Goal: Task Accomplishment & Management: Manage account settings

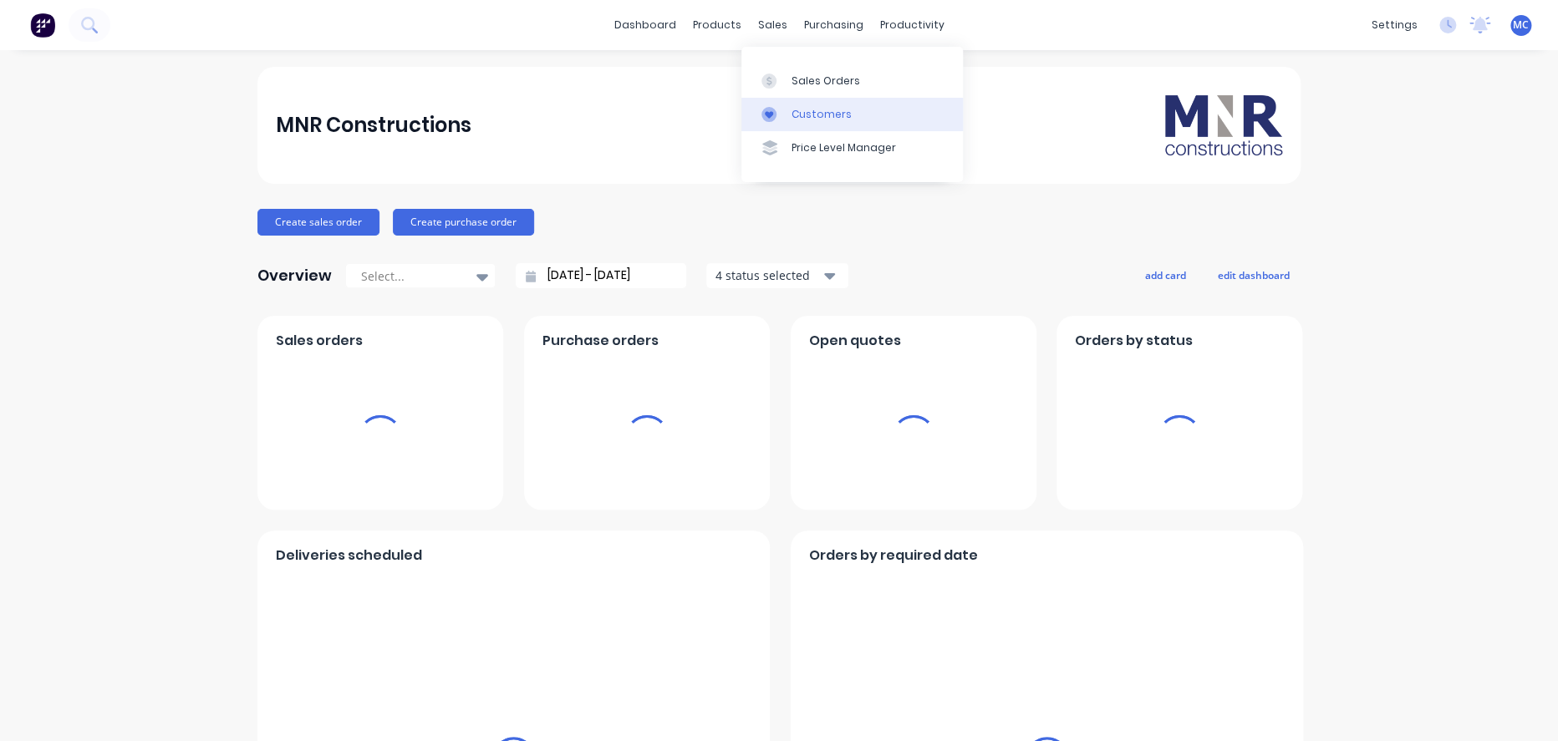
click at [817, 122] on div "Customers" at bounding box center [821, 114] width 60 height 15
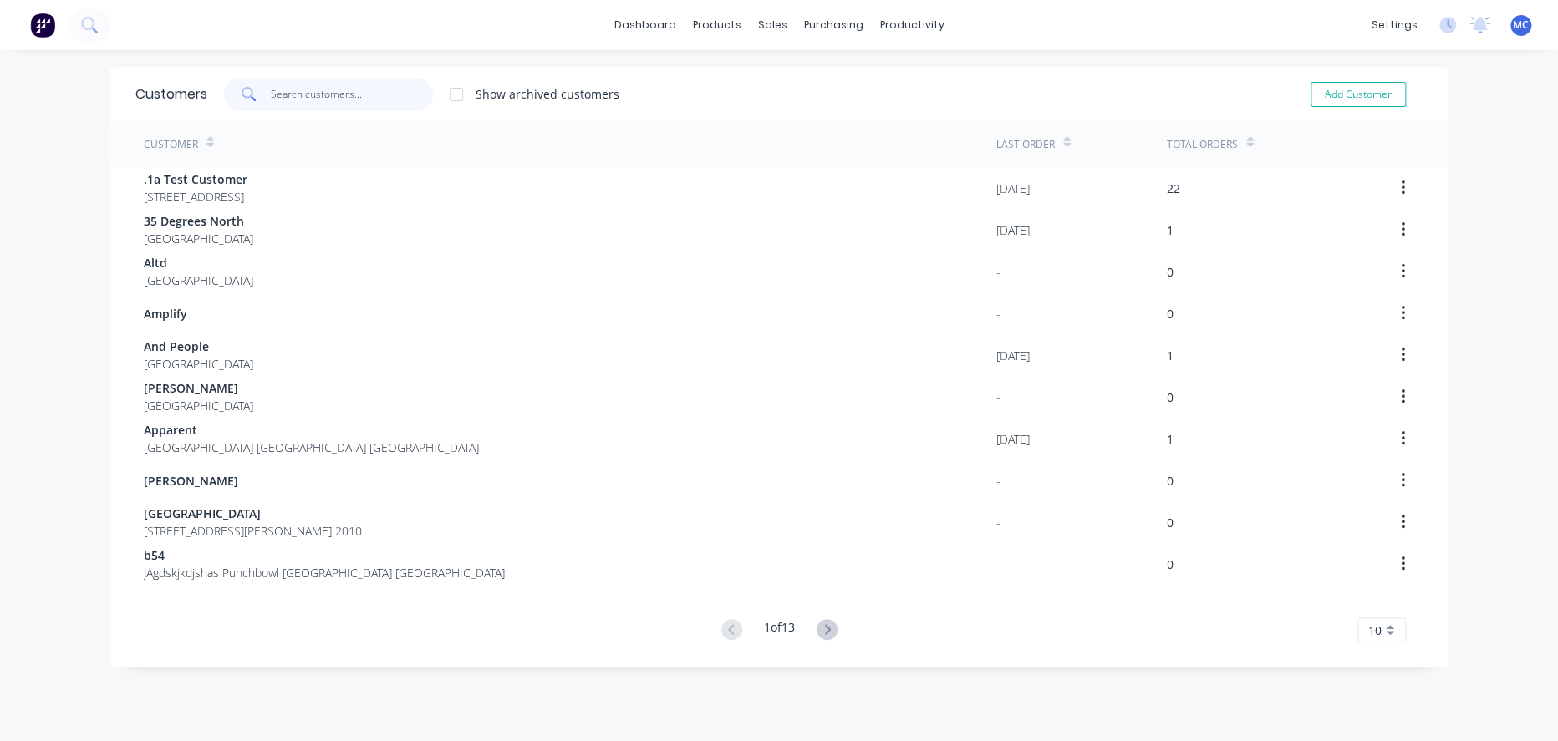
click at [348, 89] on input "text" at bounding box center [352, 94] width 163 height 33
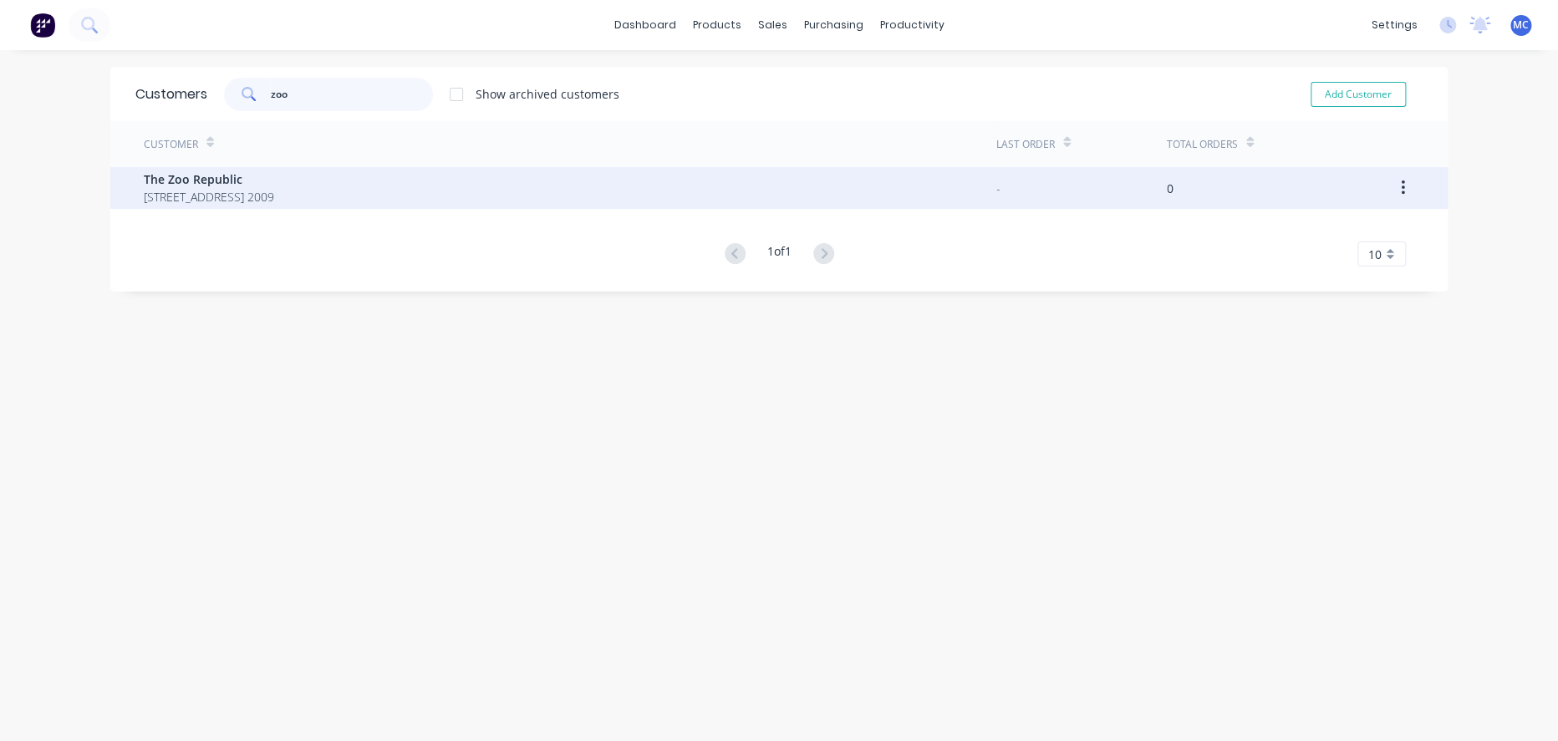
type input "zoo"
click at [274, 181] on span "The Zoo Republic" at bounding box center [209, 179] width 130 height 18
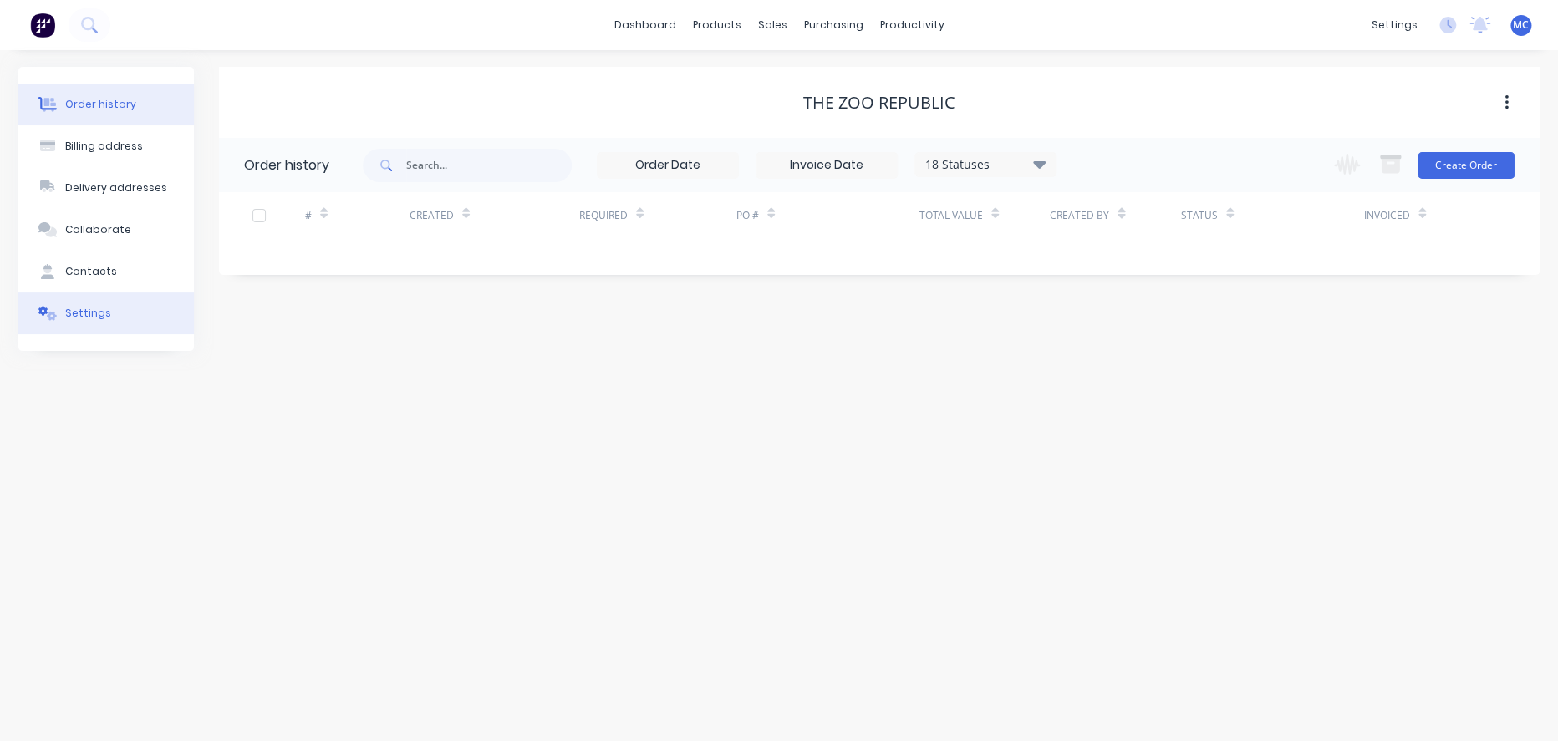
click at [116, 308] on button "Settings" at bounding box center [105, 313] width 175 height 42
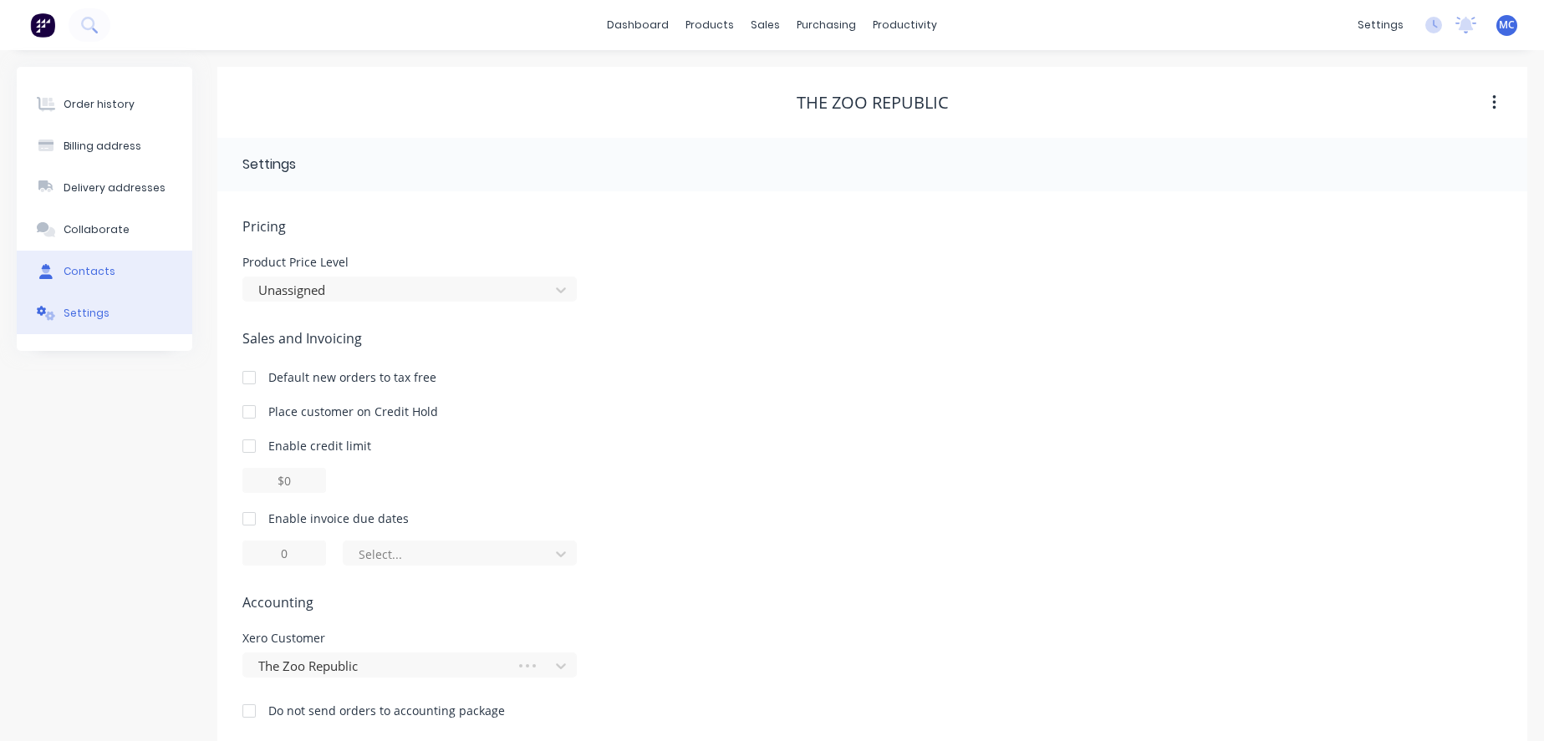
click at [107, 278] on div "Contacts" at bounding box center [90, 271] width 52 height 15
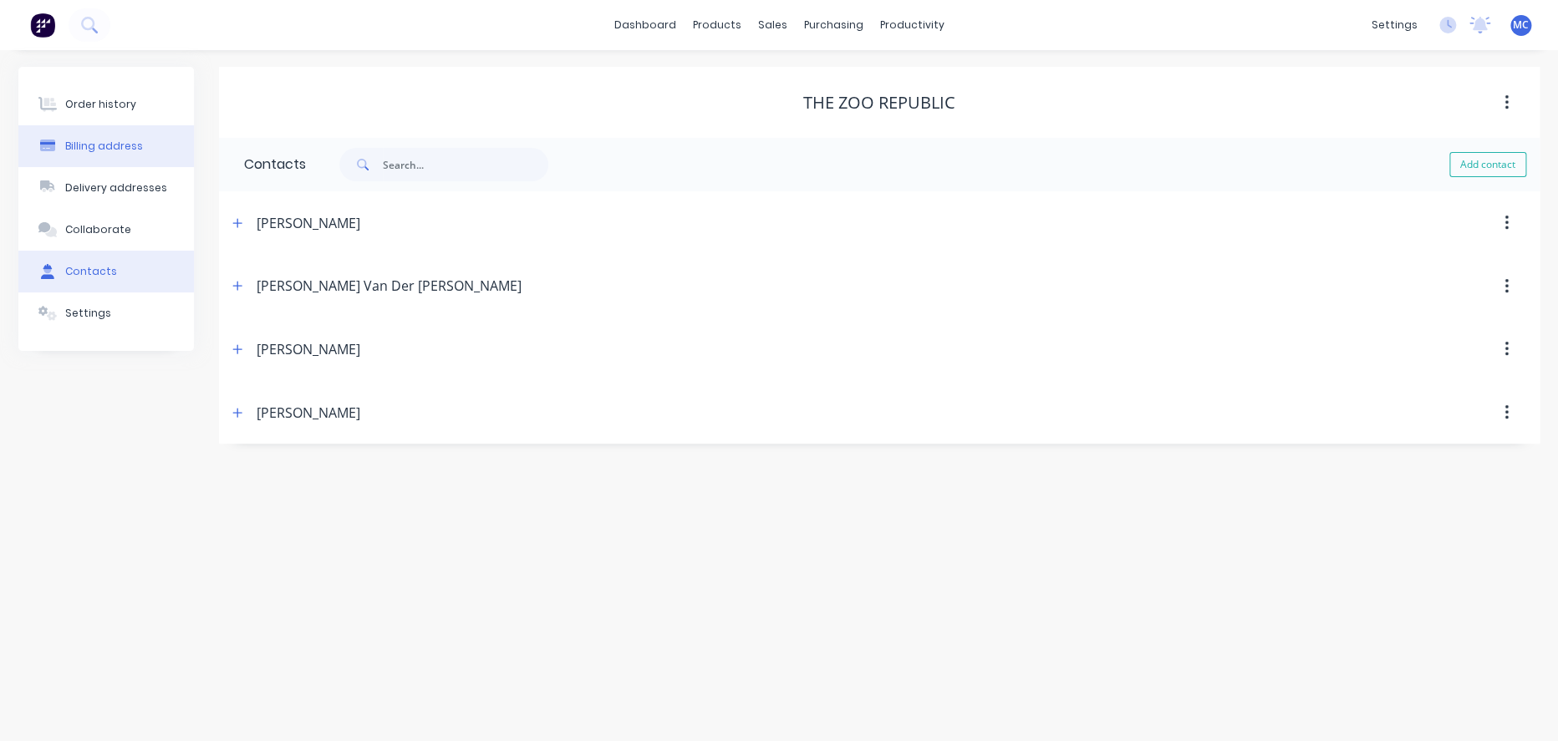
click at [134, 151] on div "Billing address" at bounding box center [104, 146] width 78 height 15
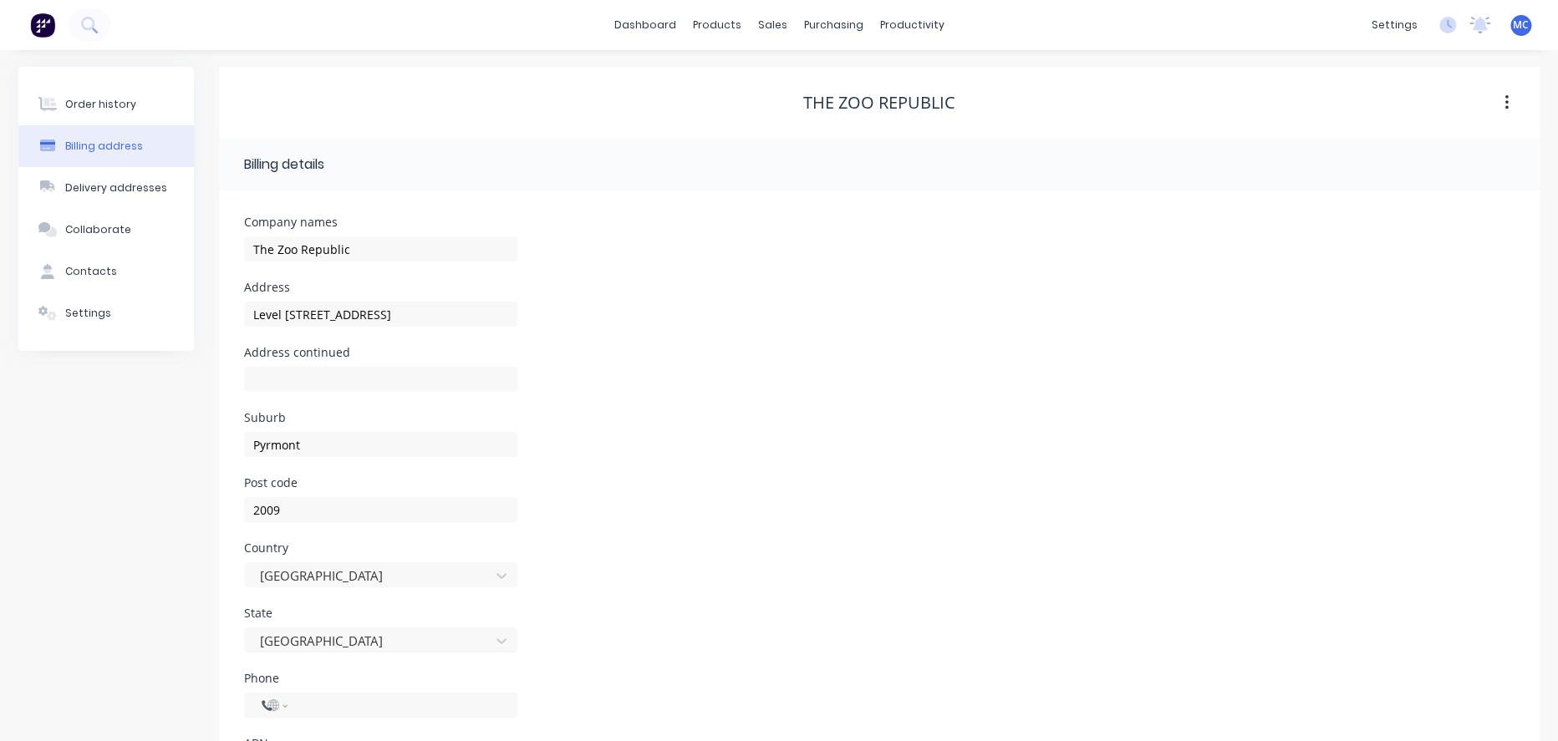
select select "AU"
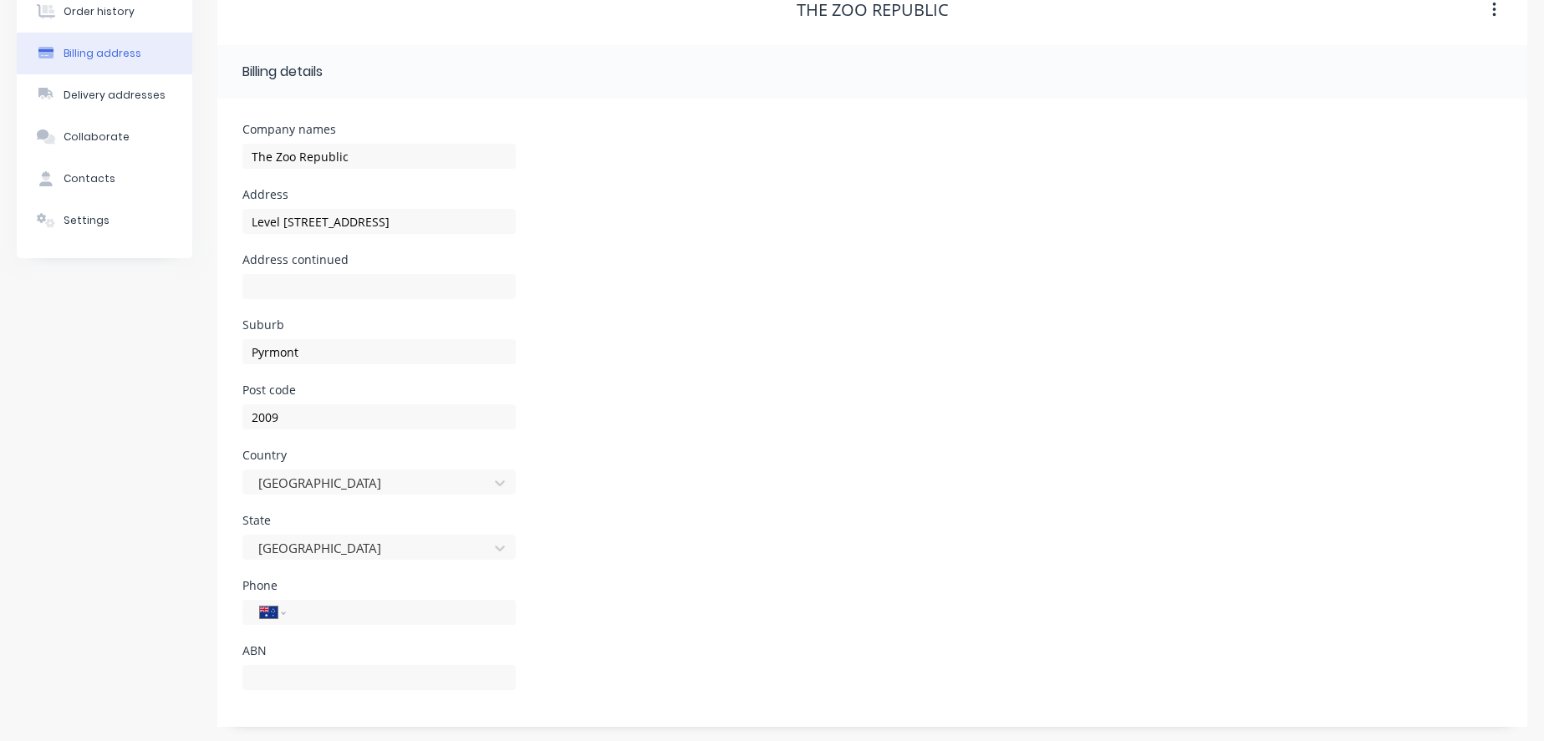
scroll to position [118, 0]
click at [308, 653] on div "ABN" at bounding box center [378, 649] width 273 height 12
click at [319, 672] on input "text" at bounding box center [378, 675] width 273 height 25
paste input "45 690 207 400"
type input "45 690 207 400"
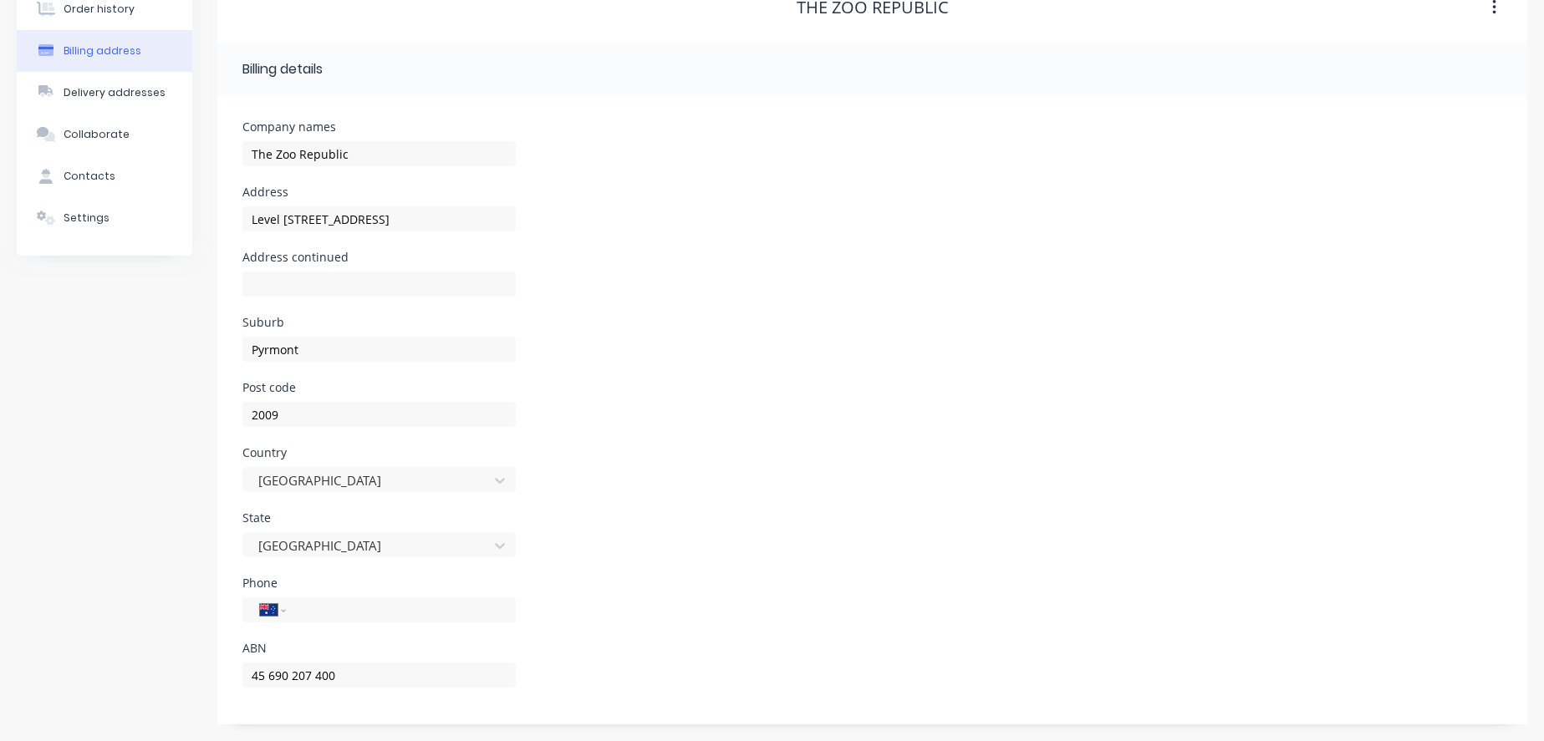
click at [735, 492] on div "Country [GEOGRAPHIC_DATA]" at bounding box center [871, 479] width 1259 height 65
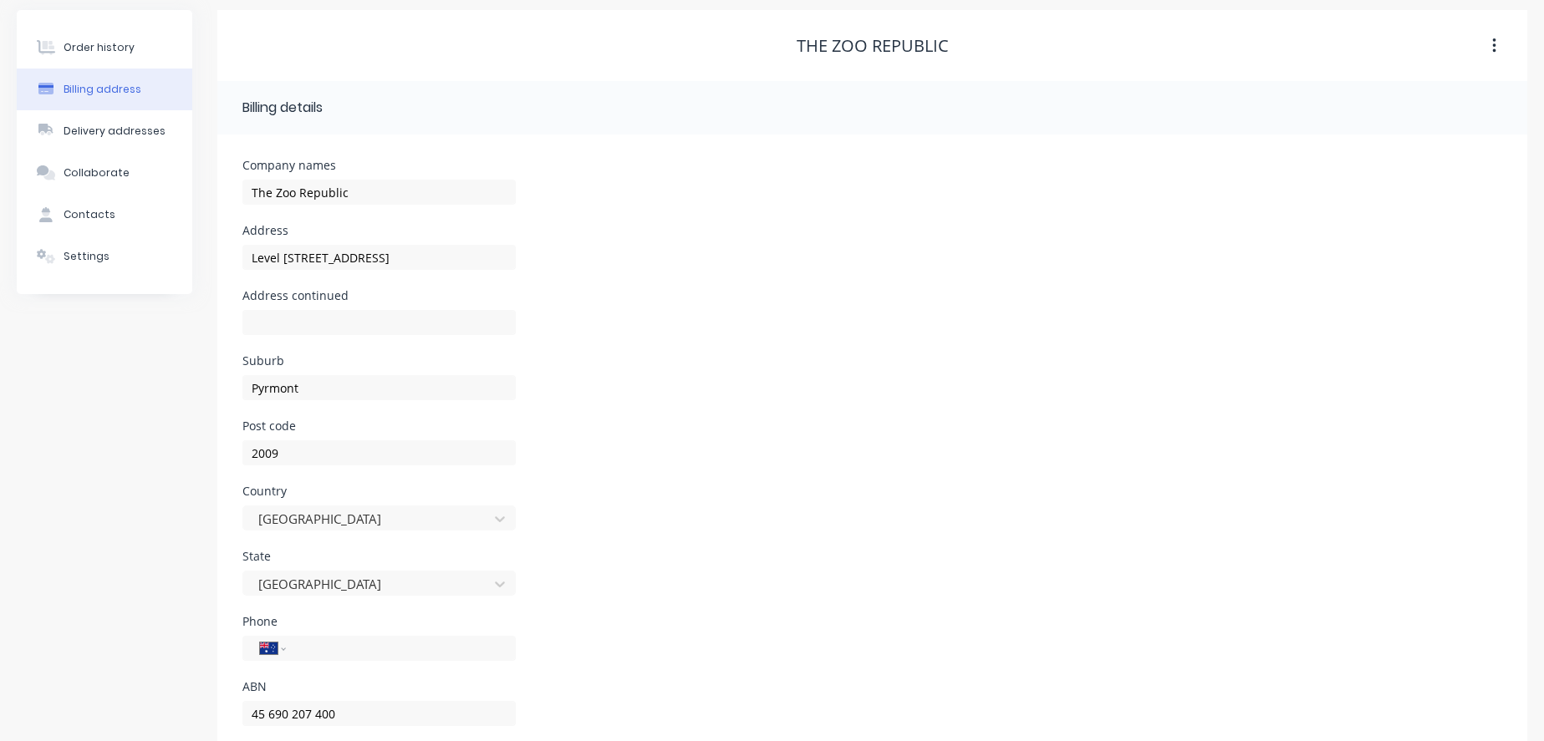
scroll to position [0, 0]
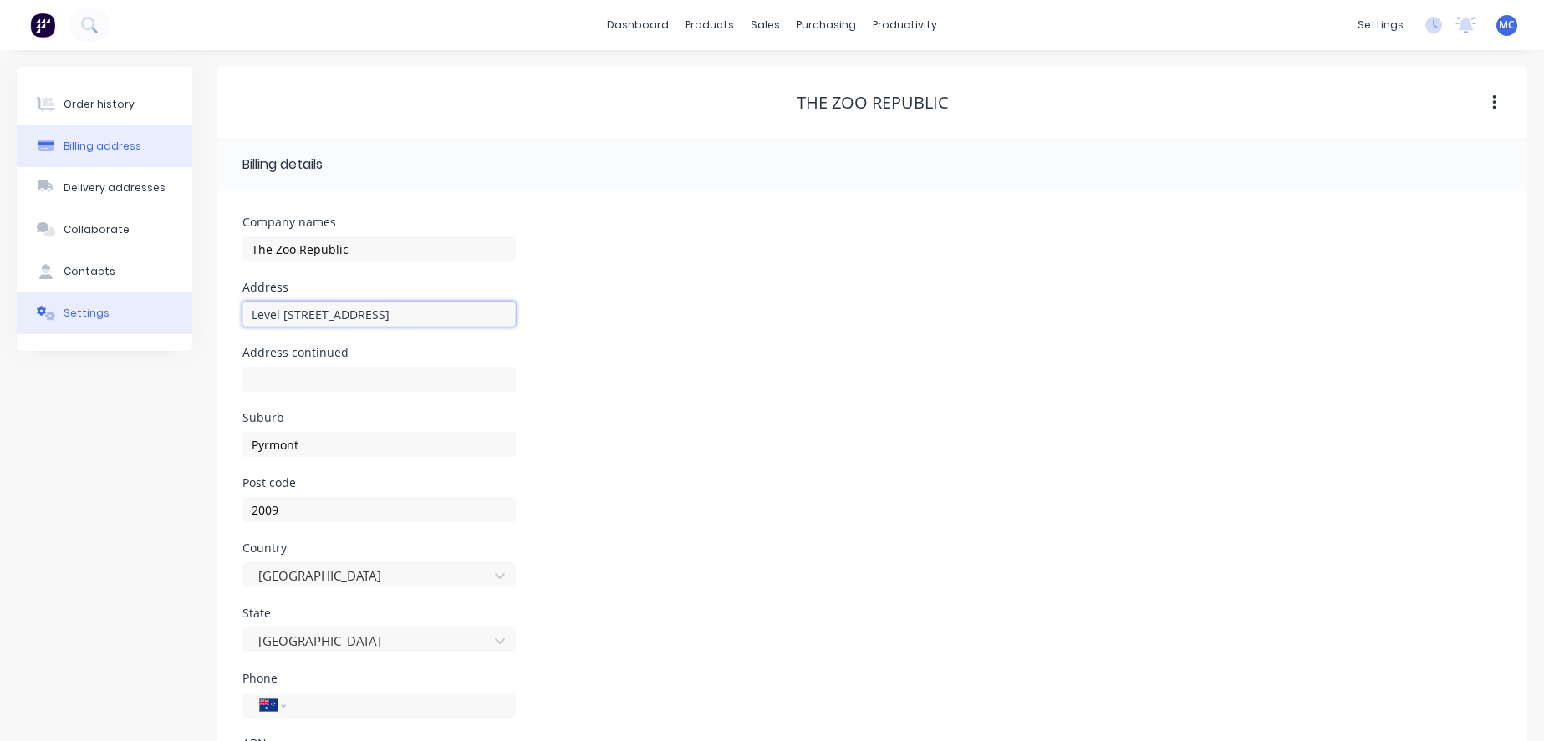
drag, startPoint x: 437, startPoint y: 323, endPoint x: 89, endPoint y: 312, distance: 347.8
click at [89, 312] on div "Order history Billing address Delivery addresses Collaborate Contacts Settings …" at bounding box center [772, 443] width 1510 height 753
paste input "[GEOGRAPHIC_DATA], [STREET_ADDRESS][PERSON_NAME]"
drag, startPoint x: 341, startPoint y: 323, endPoint x: 394, endPoint y: 323, distance: 52.6
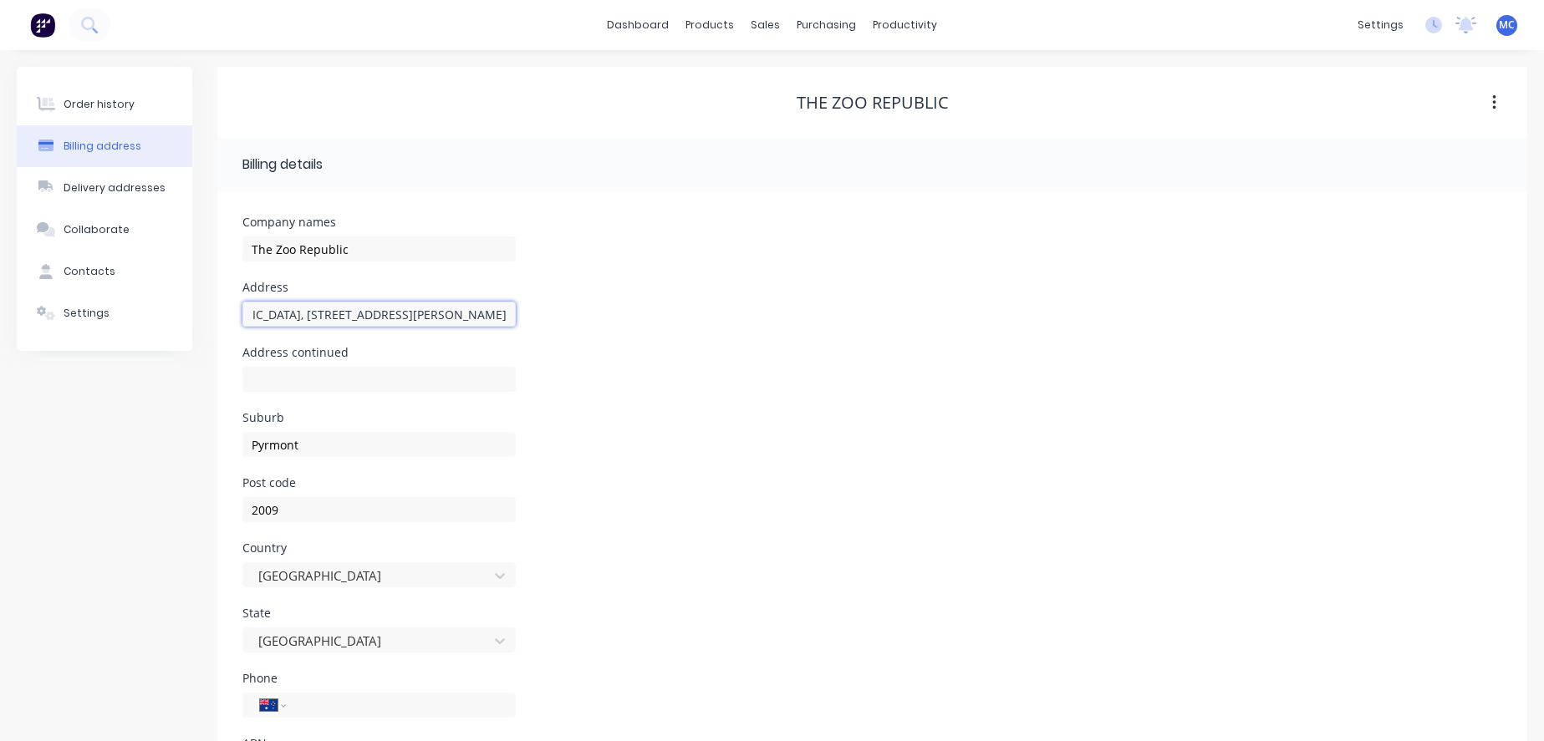
click at [394, 323] on input "[GEOGRAPHIC_DATA], [STREET_ADDRESS][PERSON_NAME]" at bounding box center [378, 314] width 273 height 25
type input "[GEOGRAPHIC_DATA], [STREET_ADDRESS][PERSON_NAME]"
click at [318, 457] on input "Pyrmont" at bounding box center [378, 444] width 273 height 25
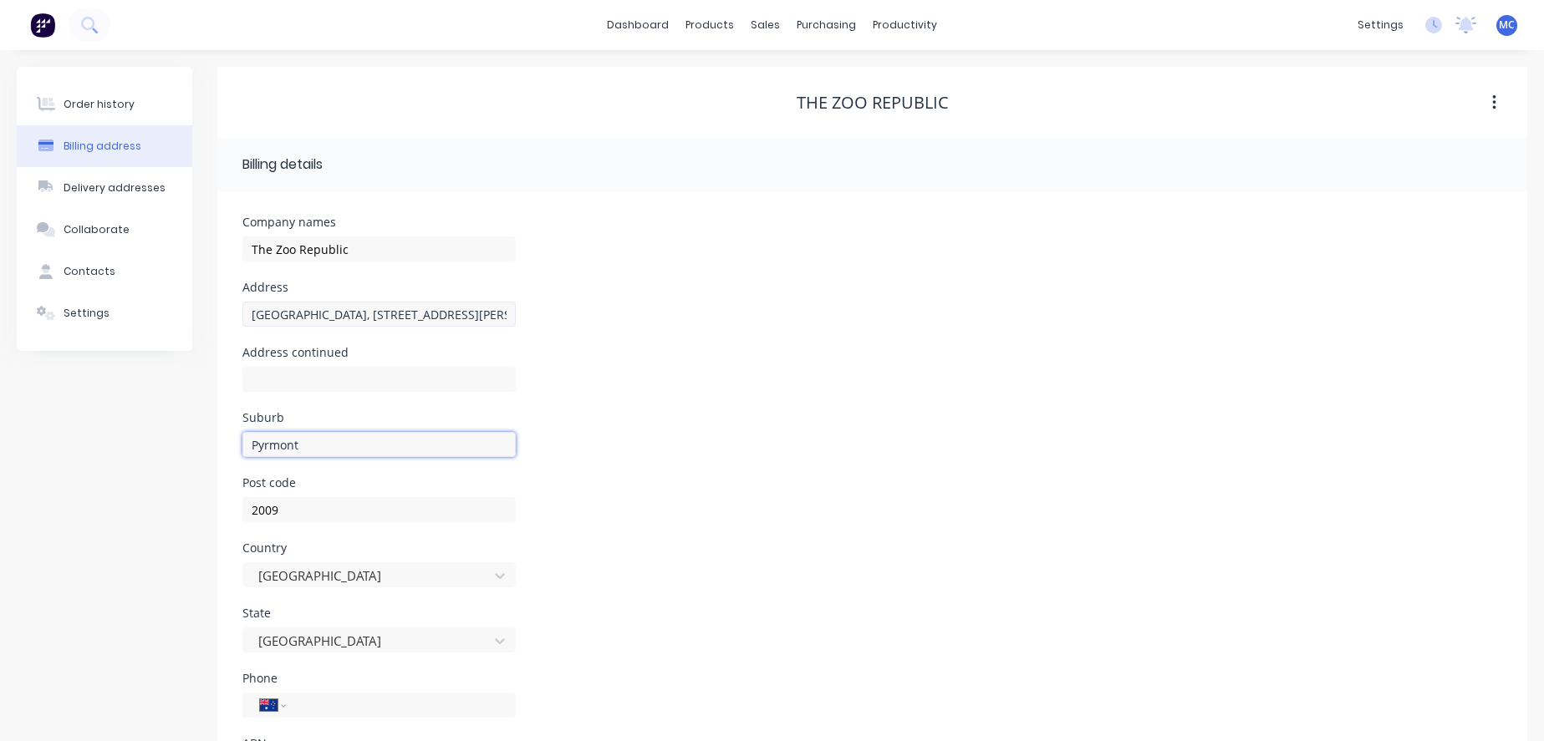
paste input "[GEOGRAPHIC_DATA]"
type input "[GEOGRAPHIC_DATA]"
drag, startPoint x: 353, startPoint y: 323, endPoint x: 479, endPoint y: 316, distance: 126.4
click at [479, 316] on input "[GEOGRAPHIC_DATA], [STREET_ADDRESS][PERSON_NAME]" at bounding box center [378, 314] width 273 height 25
type input "[GEOGRAPHIC_DATA], , [GEOGRAPHIC_DATA] 2010, [GEOGRAPHIC_DATA]"
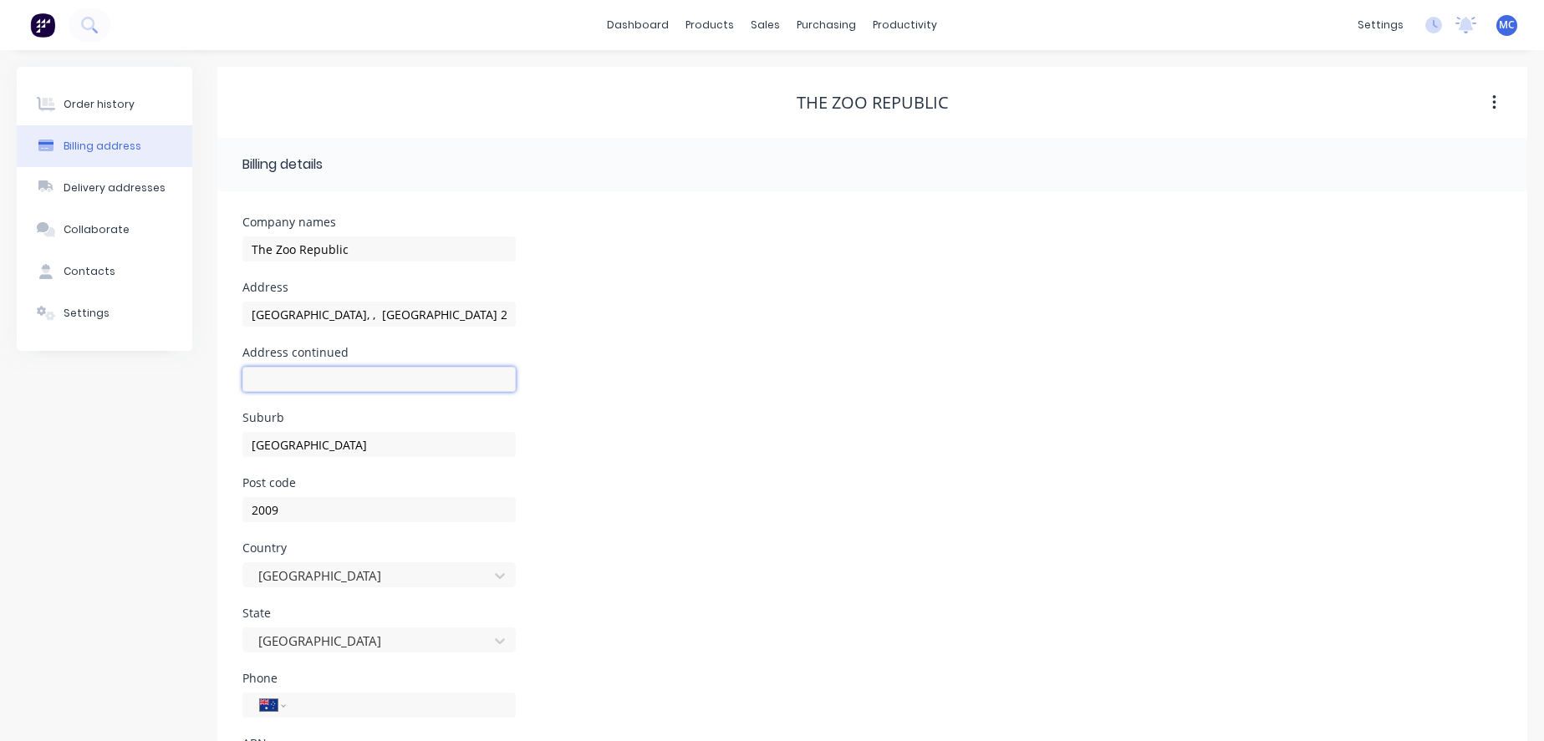
click at [300, 390] on input "text" at bounding box center [378, 379] width 273 height 25
paste input "Level 5/[STREET_ADDRESS][PERSON_NAME]"
type input "Level 5/[STREET_ADDRESS][PERSON_NAME]"
drag, startPoint x: 362, startPoint y: 320, endPoint x: 381, endPoint y: 320, distance: 19.2
click at [381, 320] on input "[GEOGRAPHIC_DATA], , [GEOGRAPHIC_DATA] 2010, [GEOGRAPHIC_DATA]" at bounding box center [378, 314] width 273 height 25
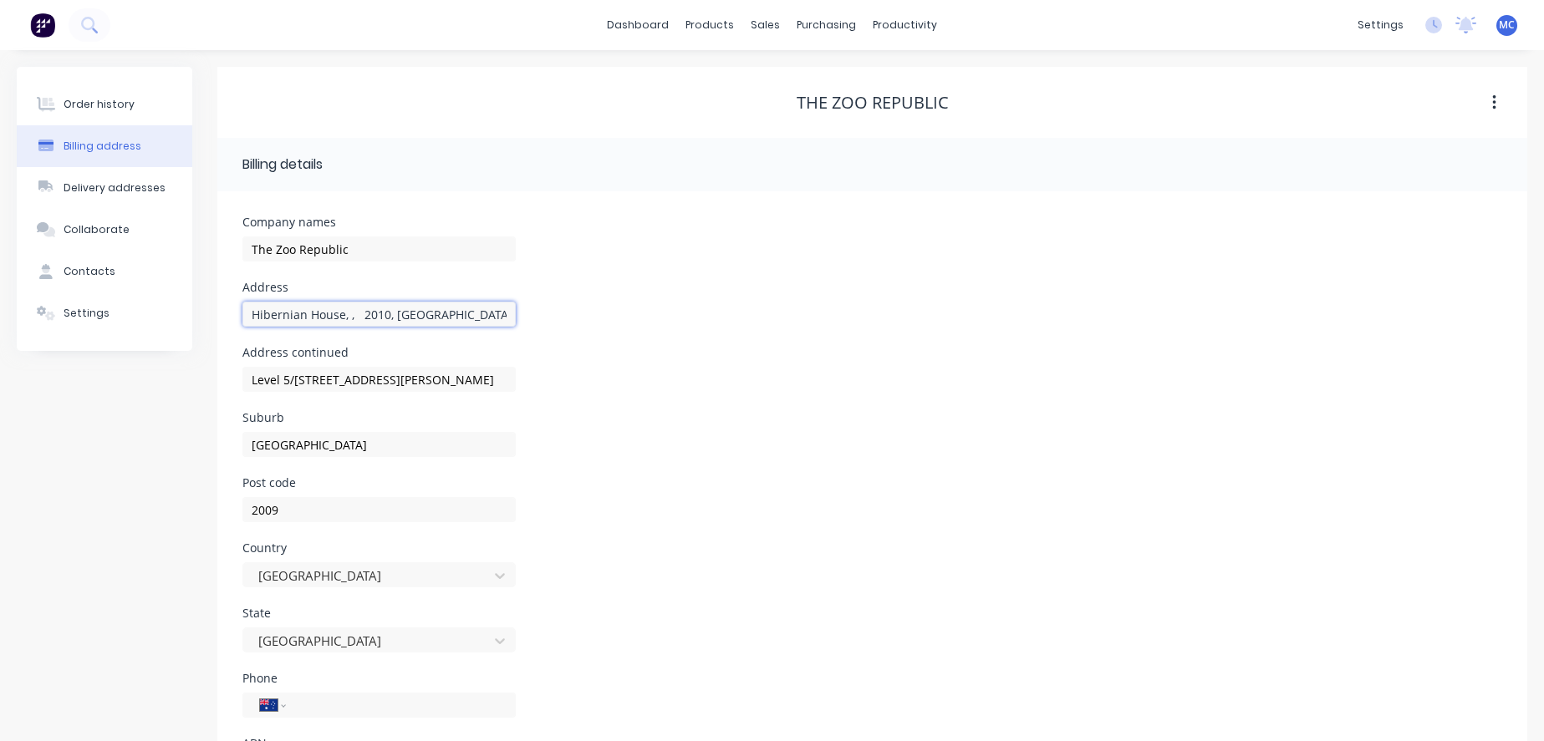
drag, startPoint x: 492, startPoint y: 323, endPoint x: 348, endPoint y: 323, distance: 144.6
click at [348, 323] on input "Hibernian House, , 2010, [GEOGRAPHIC_DATA]" at bounding box center [378, 314] width 273 height 25
type input "[GEOGRAPHIC_DATA],"
drag, startPoint x: 287, startPoint y: 525, endPoint x: 136, endPoint y: 511, distance: 151.1
click at [136, 511] on div "Order history Billing address Delivery addresses Collaborate Contacts Settings …" at bounding box center [772, 443] width 1510 height 753
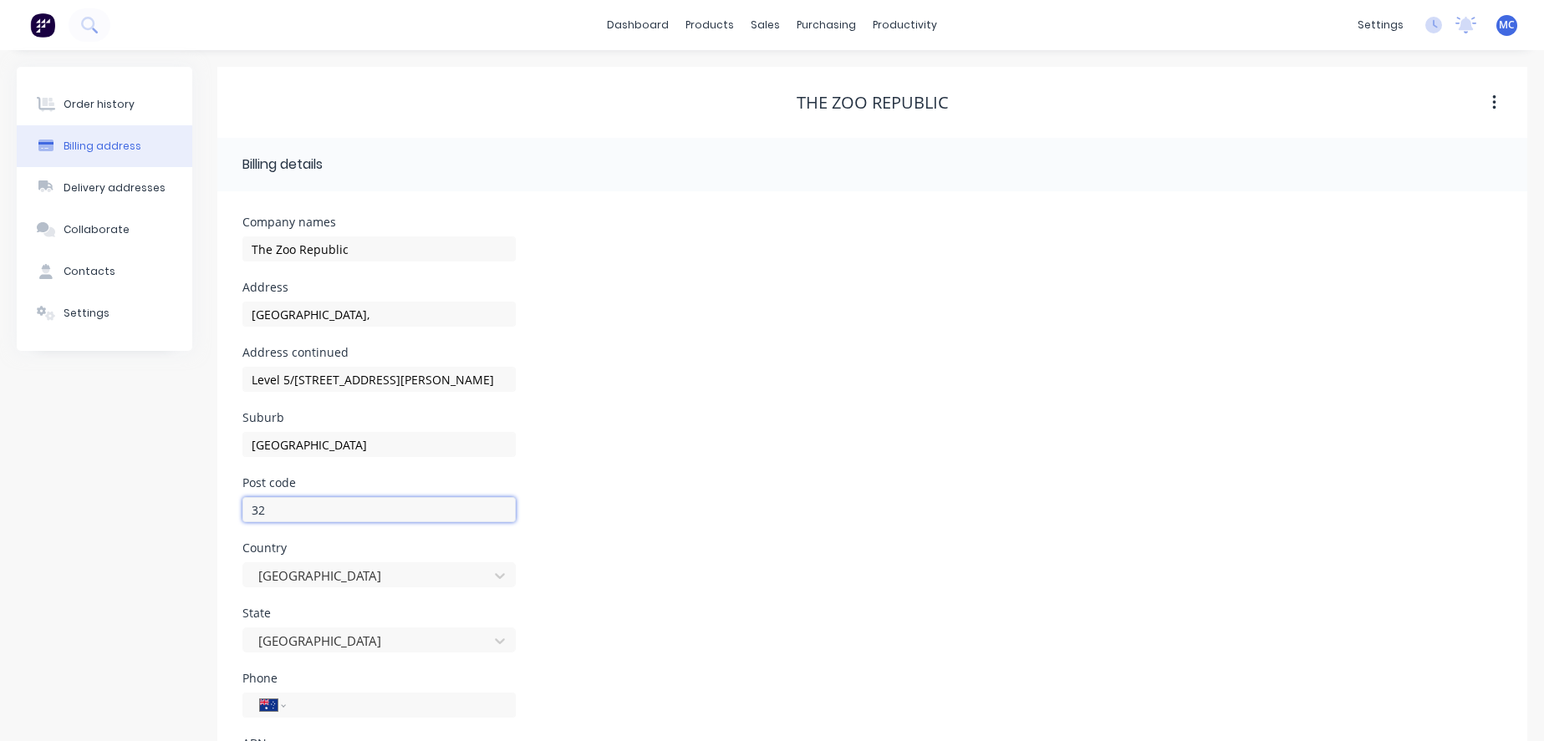
type input "3"
type input "2010"
click at [354, 323] on input "[GEOGRAPHIC_DATA]," at bounding box center [378, 314] width 273 height 25
type input "Hibernian House"
click at [104, 530] on div "Order history Billing address Delivery addresses Collaborate Contacts Settings" at bounding box center [104, 443] width 175 height 753
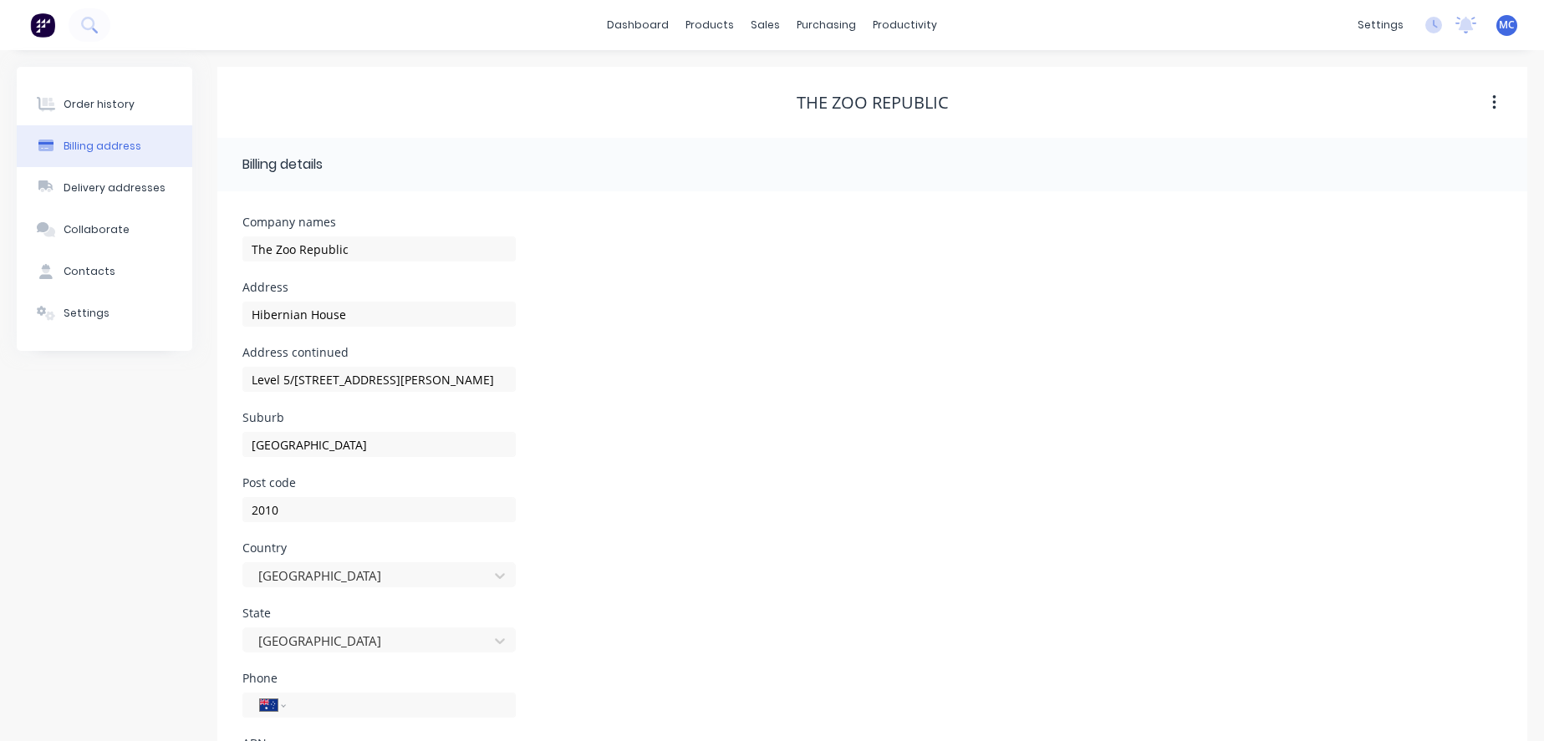
click at [37, 23] on img at bounding box center [42, 25] width 25 height 25
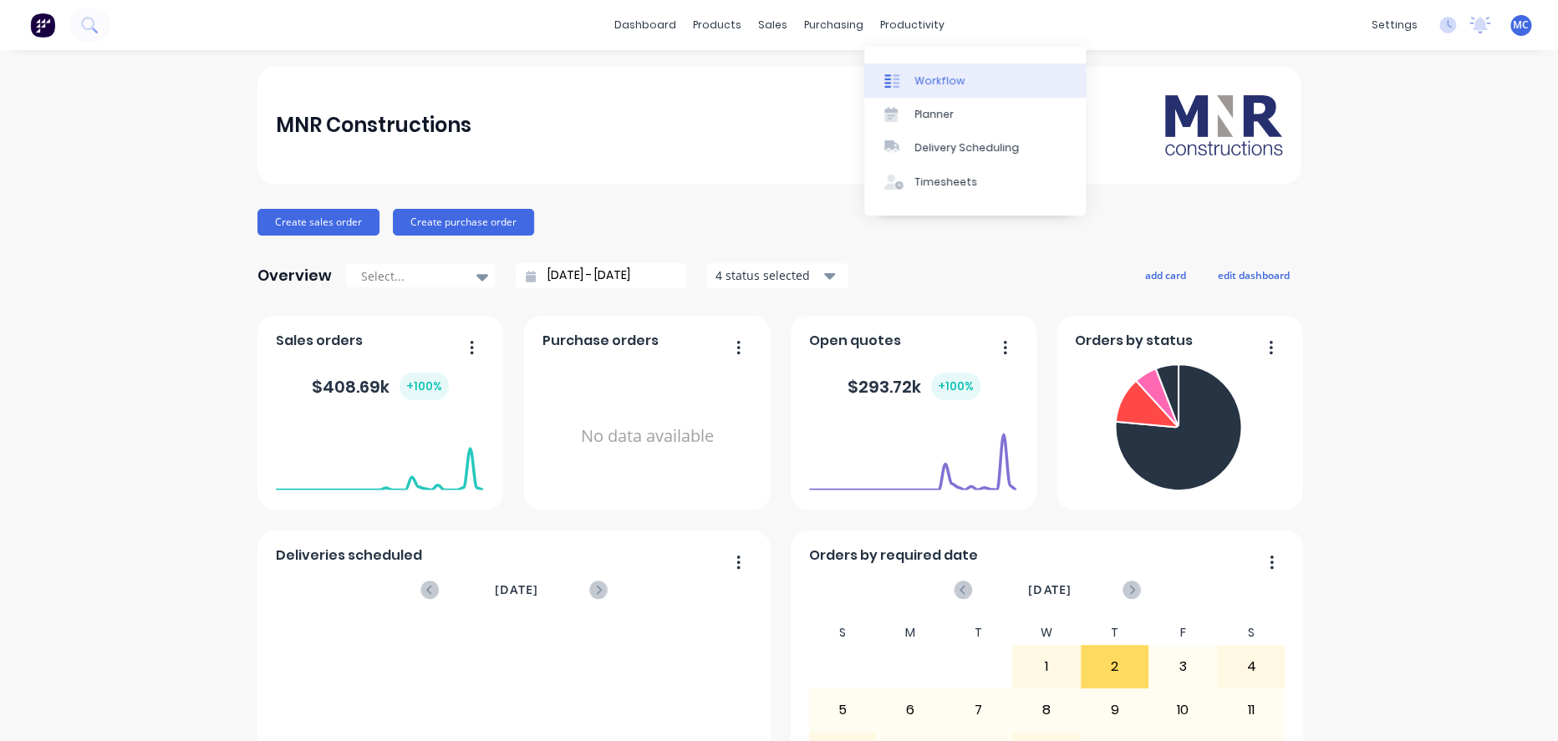
click at [916, 77] on div "Workflow" at bounding box center [939, 81] width 50 height 15
